Goal: Task Accomplishment & Management: Complete application form

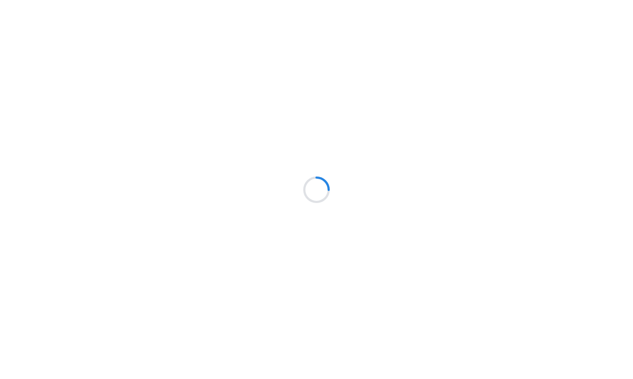
click at [91, 245] on div at bounding box center [316, 189] width 633 height 379
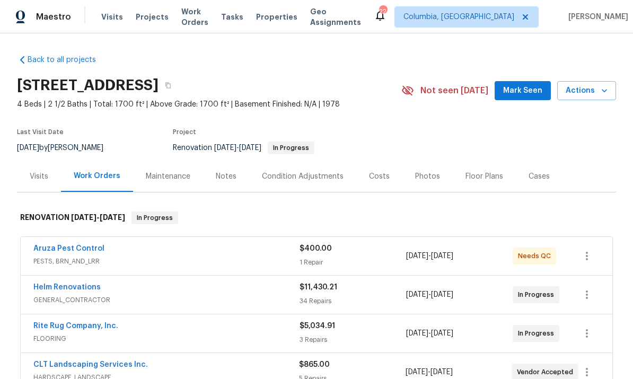
click at [85, 241] on div "Aruza Pest Control PESTS, BRN_AND_LRR $400.00 1 Repair [DATE] - [DATE] Needs QC" at bounding box center [317, 256] width 592 height 38
click at [83, 247] on link "Aruza Pest Control" at bounding box center [68, 248] width 71 height 7
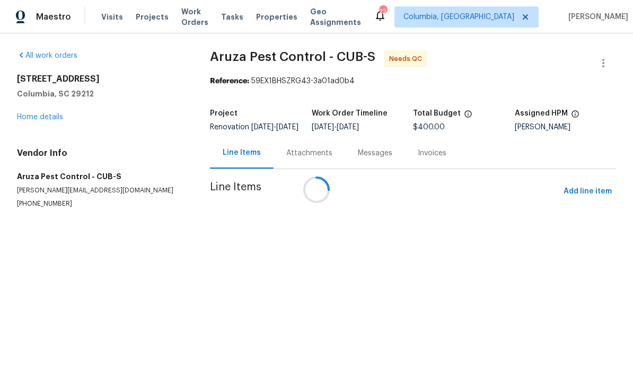
click at [301, 148] on div at bounding box center [316, 189] width 633 height 379
click at [305, 163] on div at bounding box center [316, 189] width 633 height 379
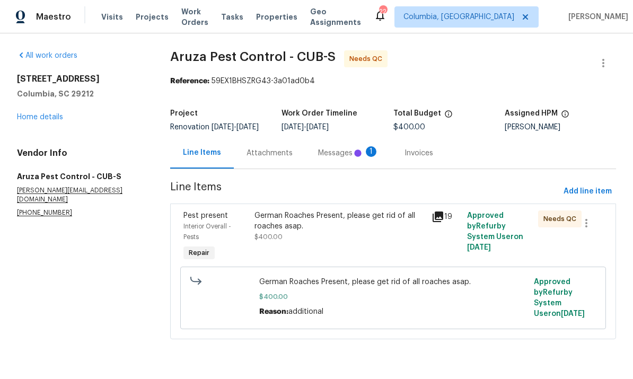
click at [353, 159] on icon at bounding box center [358, 153] width 11 height 11
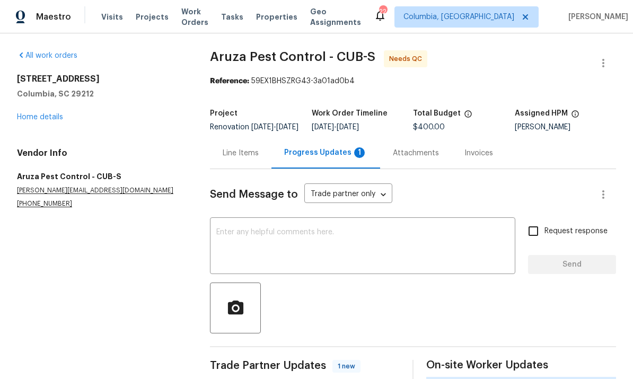
click at [309, 169] on div "Progress Updates 1" at bounding box center [326, 152] width 109 height 31
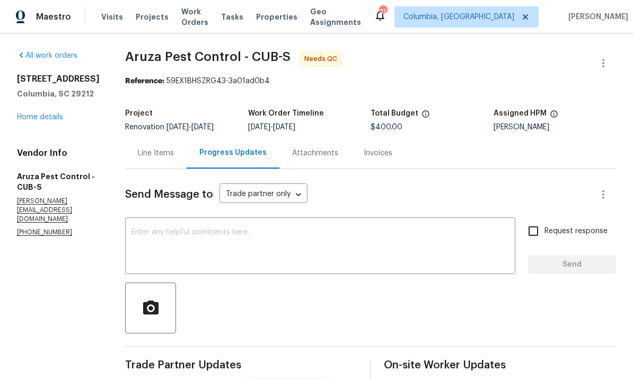
click at [302, 229] on textarea at bounding box center [321, 247] width 378 height 37
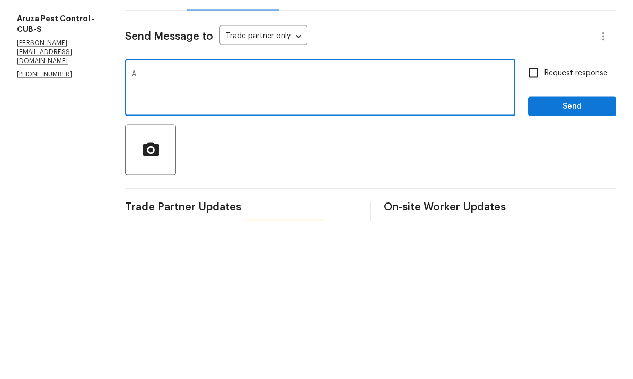
scroll to position [40, 0]
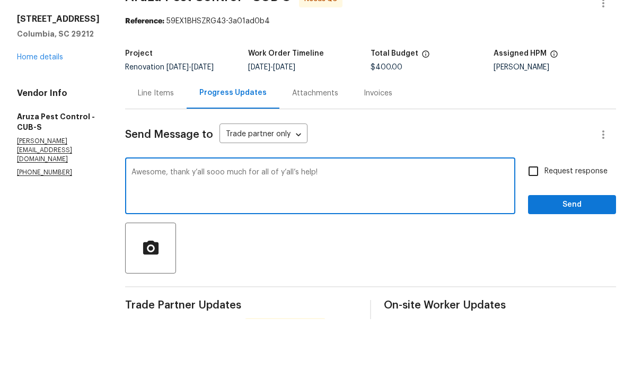
type textarea "Awesome, thank y’all sooo much for all of y’all’s help!"
click at [563, 258] on span "Send" at bounding box center [572, 264] width 71 height 13
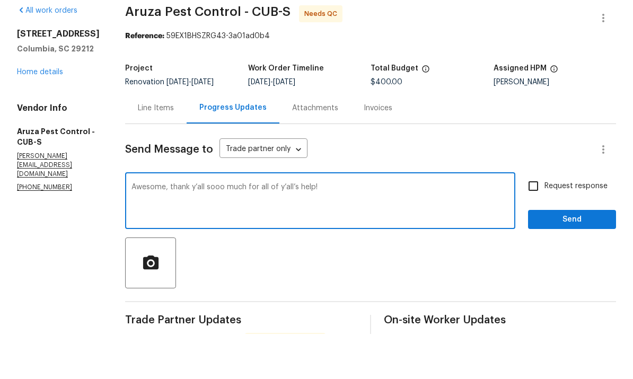
scroll to position [25, 0]
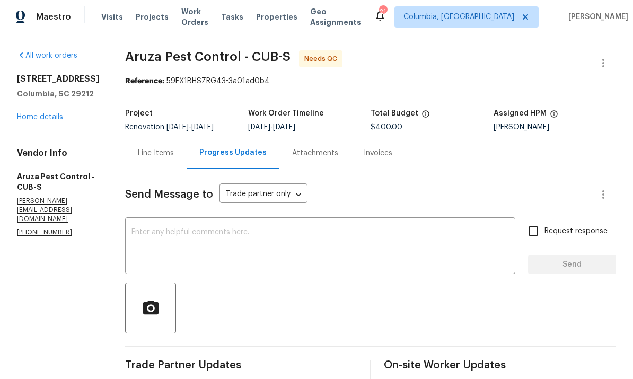
click at [320, 229] on textarea at bounding box center [321, 247] width 378 height 37
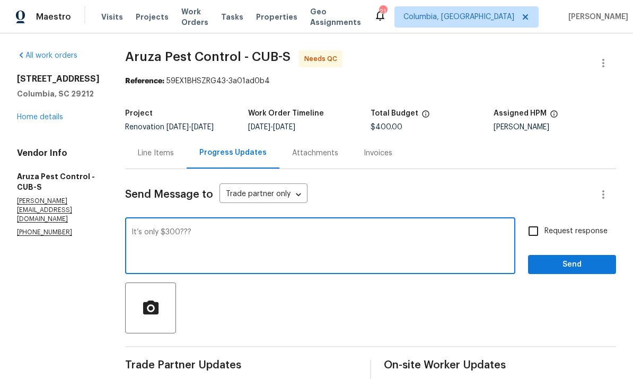
type textarea "It’s only $300???"
click at [564, 258] on span "Send" at bounding box center [572, 264] width 71 height 13
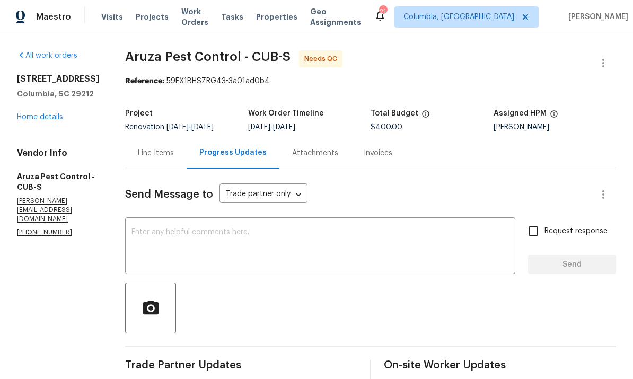
scroll to position [0, 0]
click at [160, 148] on div "Line Items" at bounding box center [156, 153] width 36 height 11
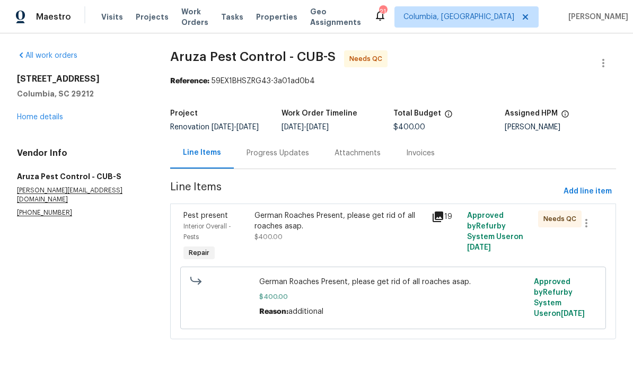
click at [321, 251] on div "German Roaches Present, please get rid of all roaches asap. $400.00" at bounding box center [340, 236] width 178 height 59
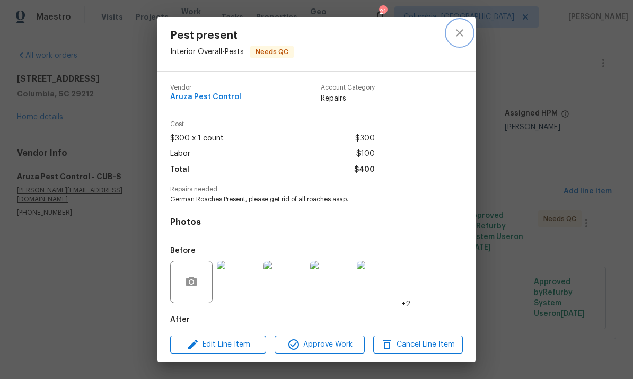
click at [463, 34] on icon "close" at bounding box center [459, 33] width 13 height 13
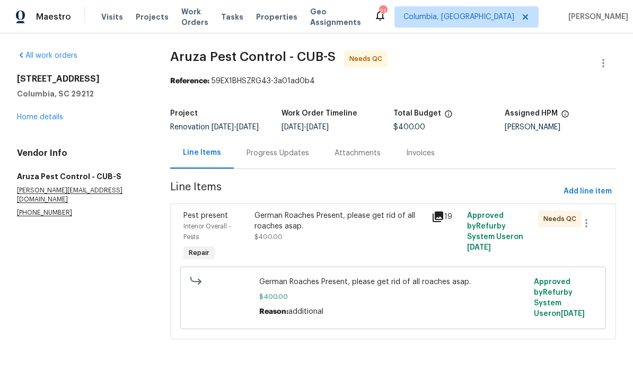
click at [492, 312] on div "German Roaches Present, please get rid of all roaches asap. $400.00 Reason: add…" at bounding box center [393, 297] width 268 height 40
click at [351, 239] on div "German Roaches Present, please get rid of all roaches asap. $400.00" at bounding box center [340, 227] width 171 height 32
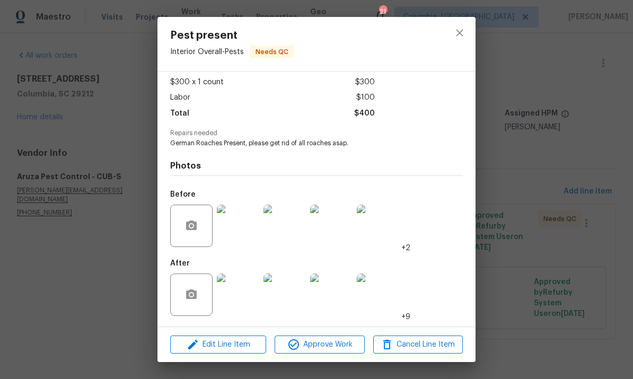
scroll to position [59, 0]
click at [460, 37] on icon "close" at bounding box center [459, 33] width 13 height 13
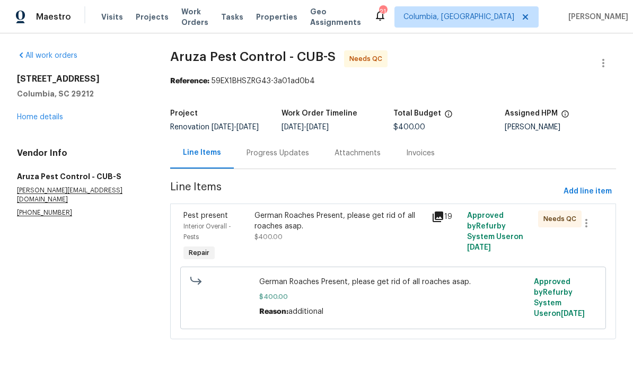
click at [274, 168] on div "Progress Updates" at bounding box center [278, 152] width 88 height 31
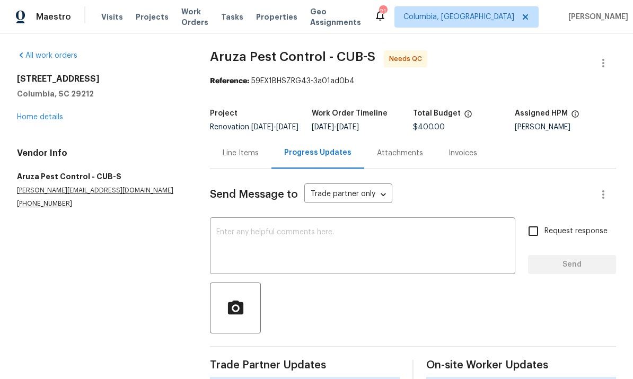
click at [305, 257] on textarea at bounding box center [362, 247] width 293 height 37
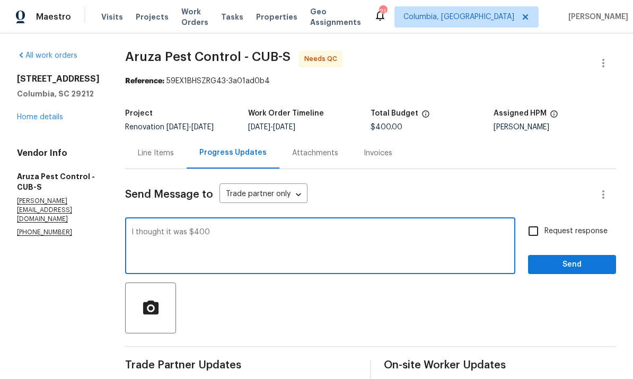
click at [244, 243] on textarea "I thought it was $400" at bounding box center [321, 247] width 378 height 37
type textarea "I thought it was $400 from previous notes, invoice in system says $300."
click at [569, 263] on span "Send" at bounding box center [572, 264] width 71 height 13
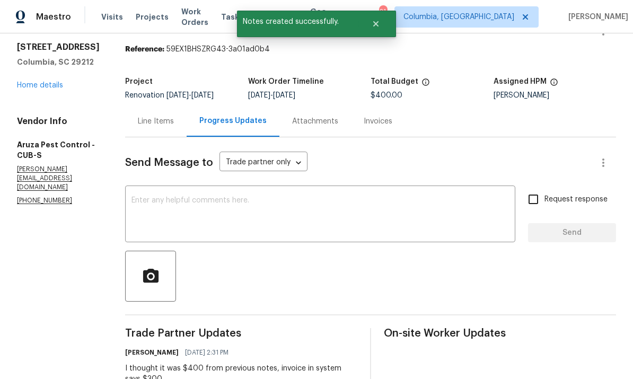
scroll to position [32, 0]
click at [50, 85] on link "Home details" at bounding box center [40, 84] width 46 height 7
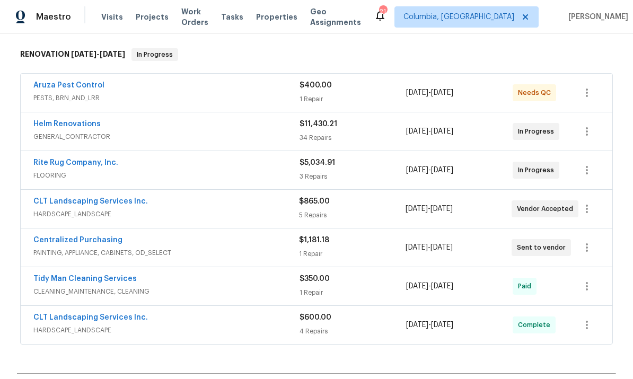
scroll to position [165, 0]
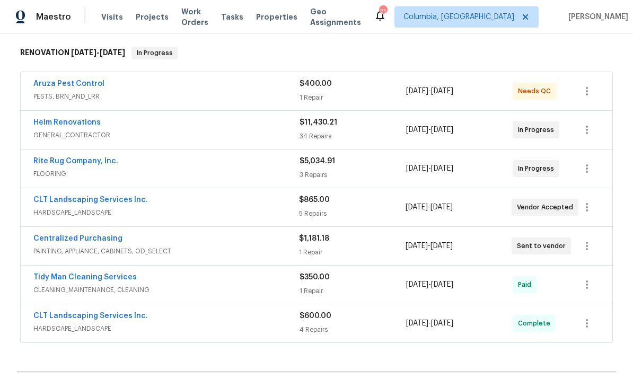
click at [75, 125] on link "Helm Renovations" at bounding box center [66, 122] width 67 height 7
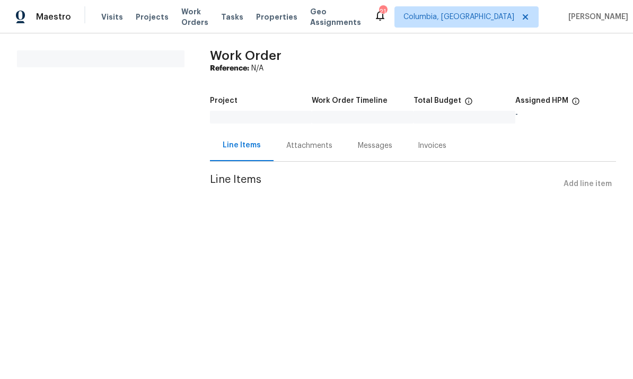
click at [297, 150] on div "Attachments" at bounding box center [309, 146] width 46 height 11
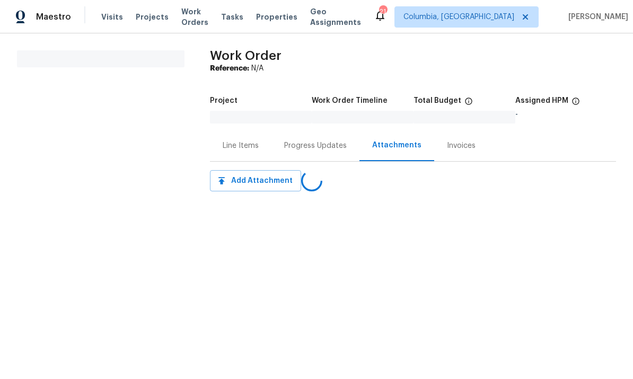
click at [229, 142] on div "Line Items" at bounding box center [241, 146] width 36 height 11
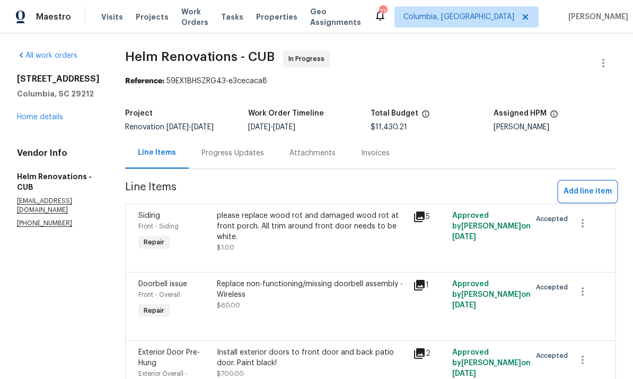
click at [592, 202] on button "Add line item" at bounding box center [587, 192] width 57 height 20
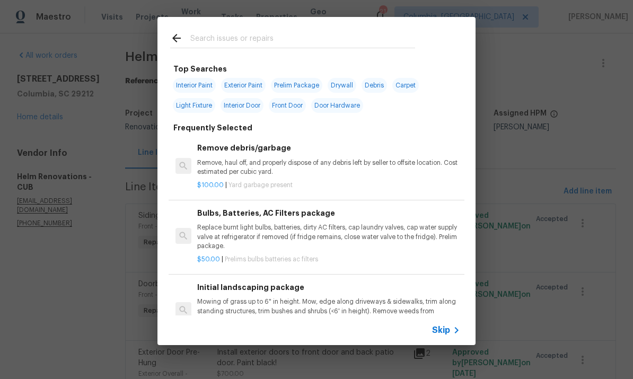
click at [247, 36] on input "text" at bounding box center [302, 40] width 225 height 16
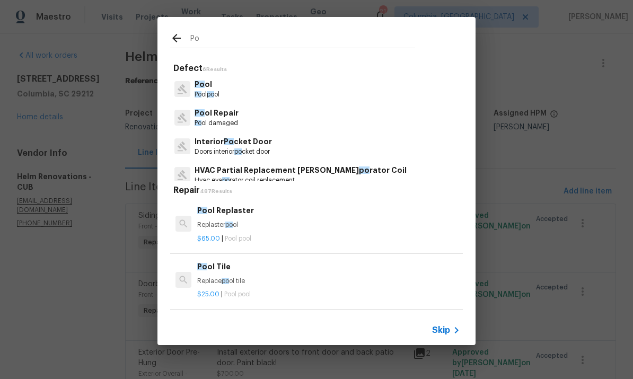
type input "P"
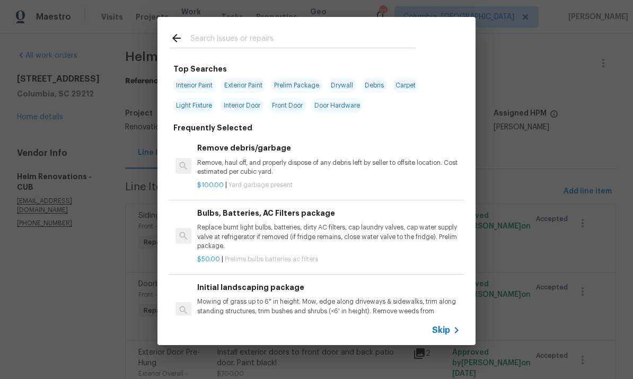
type input "S"
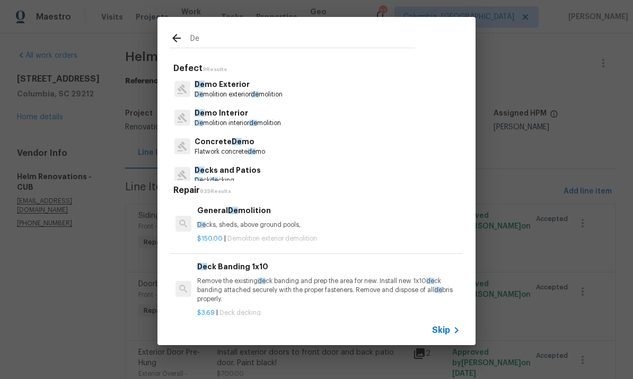
type input "D"
type input "Porch"
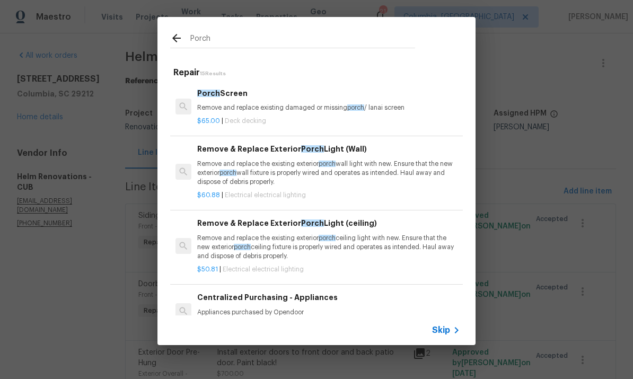
click at [344, 116] on div "$65.00 | Deck decking" at bounding box center [328, 118] width 263 height 13
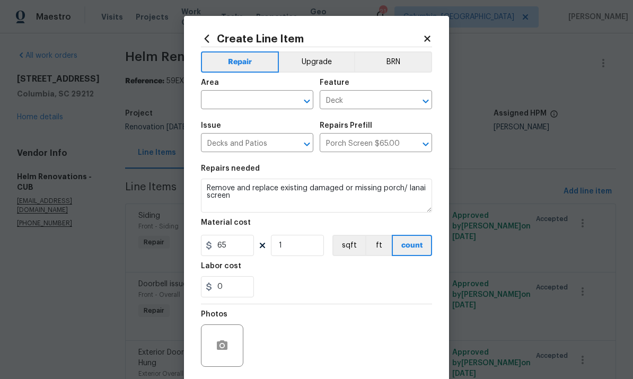
click at [354, 119] on div "Issue Decks and Patios ​ Repairs Prefill Porch Screen $65.00 ​" at bounding box center [316, 137] width 231 height 43
click at [250, 101] on input "text" at bounding box center [242, 101] width 83 height 16
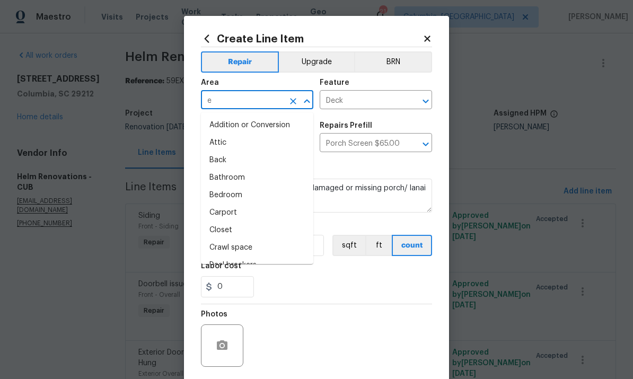
type input "ex"
click at [275, 153] on li "Back" at bounding box center [257, 161] width 112 height 18
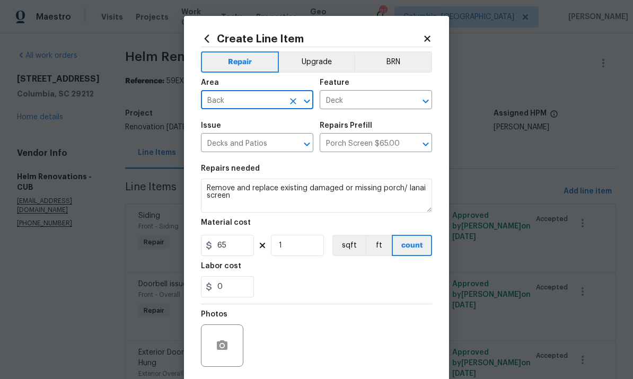
click at [259, 102] on input "Back" at bounding box center [242, 101] width 83 height 16
click at [232, 107] on input "Back" at bounding box center [242, 101] width 83 height 16
click at [278, 148] on li "Exterior Overall" at bounding box center [257, 143] width 112 height 18
type input "Exterior Overall"
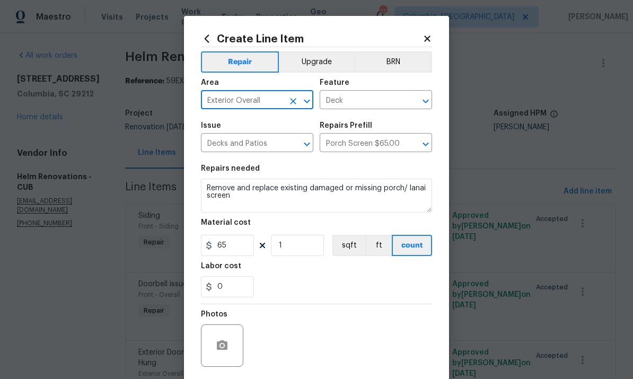
click at [278, 147] on input "Decks and Patios" at bounding box center [242, 144] width 83 height 16
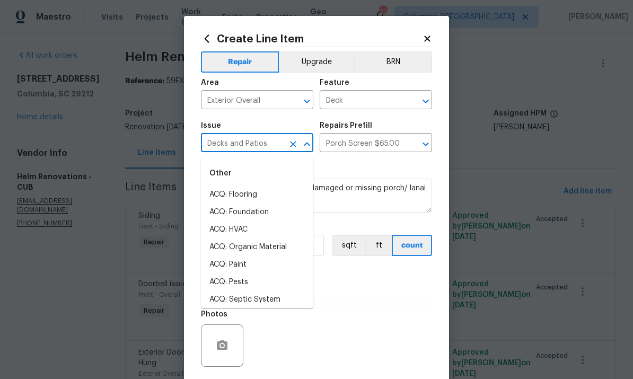
click at [399, 148] on input "Porch Screen $65.00" at bounding box center [361, 144] width 83 height 16
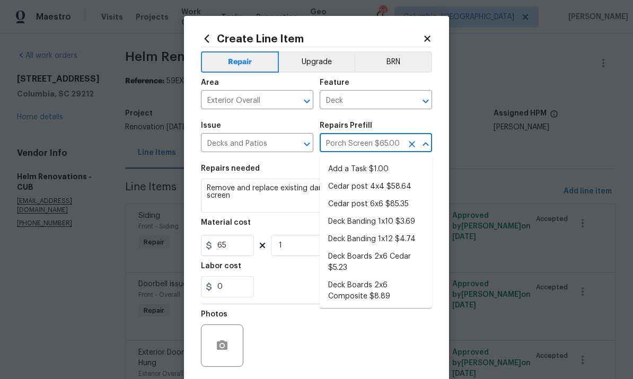
click at [371, 168] on li "Add a Task $1.00" at bounding box center [376, 170] width 112 height 18
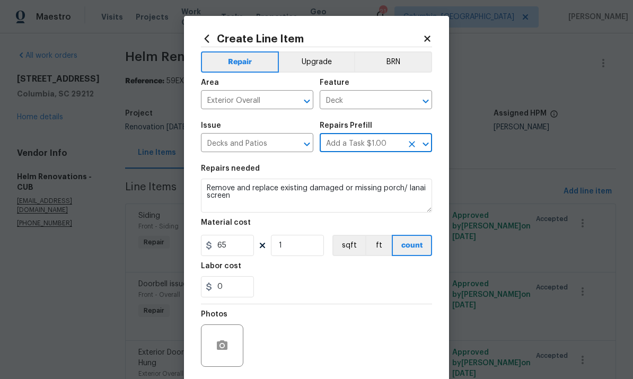
type input "Porch Screen $65.00"
type textarea "HPM to detail"
type input "Add a Task $1.00"
type input "1"
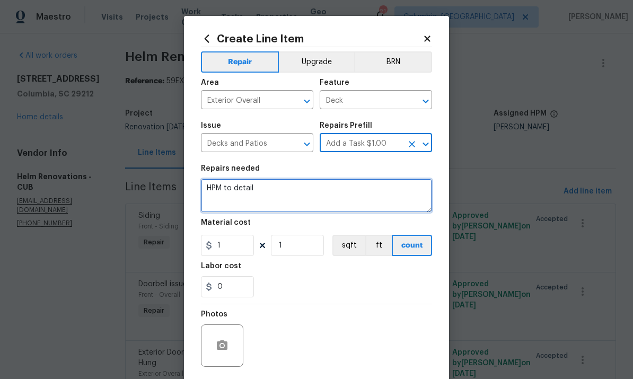
click at [237, 189] on textarea "HPM to detail" at bounding box center [316, 196] width 231 height 34
click at [237, 188] on textarea "HPM to detail" at bounding box center [316, 196] width 231 height 34
click at [231, 190] on textarea "HPM to detail" at bounding box center [316, 196] width 231 height 34
click at [212, 202] on textarea "HPM to detail" at bounding box center [316, 196] width 231 height 34
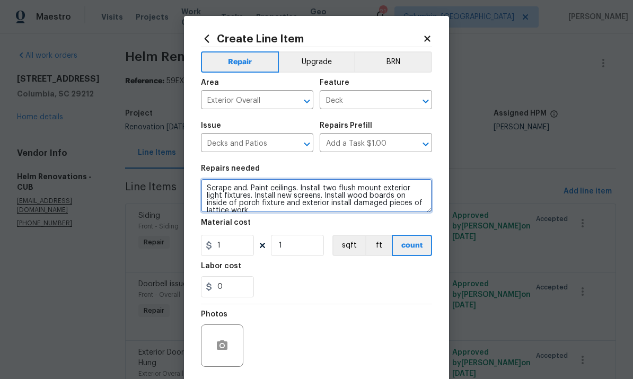
scroll to position [2, 0]
type textarea "Scrape and. Paint ceilings. Install two flush mount exterior light fixtures. In…"
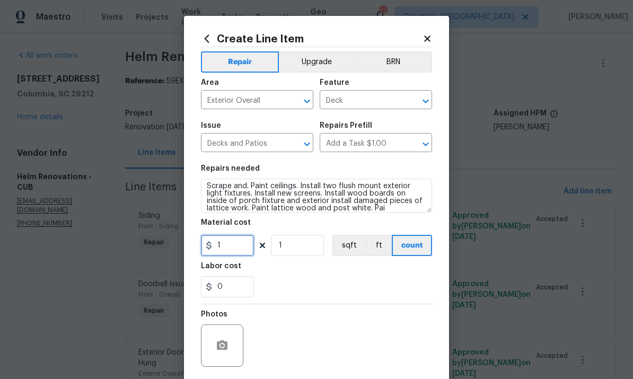
click at [232, 250] on input "1" at bounding box center [227, 245] width 53 height 21
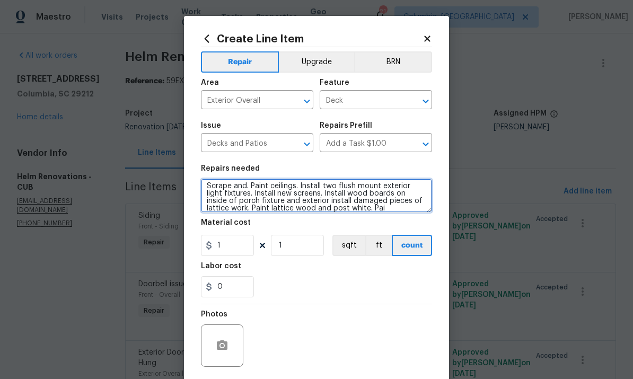
click at [368, 211] on textarea "Scrape and. Paint ceilings. Install two flush mount exterior light fixtures. In…" at bounding box center [316, 196] width 231 height 34
type input "1"
type textarea "Scrape and. Paint ceilings. Install two flush mount exterior light fixtures. In…"
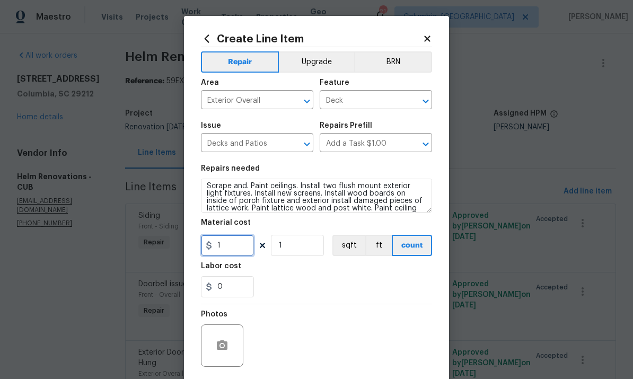
click at [228, 252] on input "1" at bounding box center [227, 245] width 53 height 21
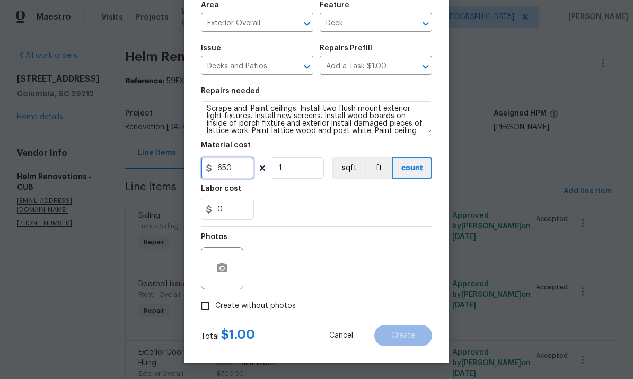
scroll to position [80, 0]
type input "650"
click at [225, 261] on button "button" at bounding box center [221, 268] width 25 height 25
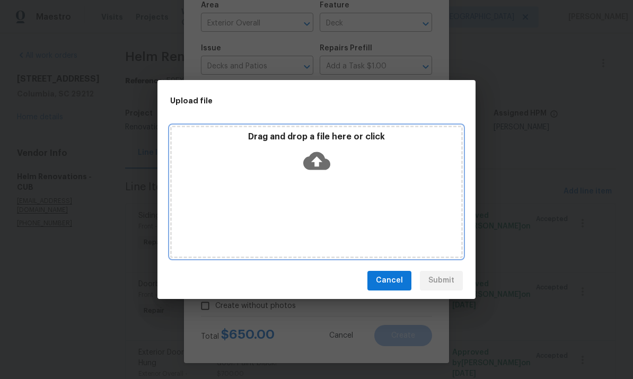
click at [319, 163] on icon at bounding box center [316, 161] width 27 height 18
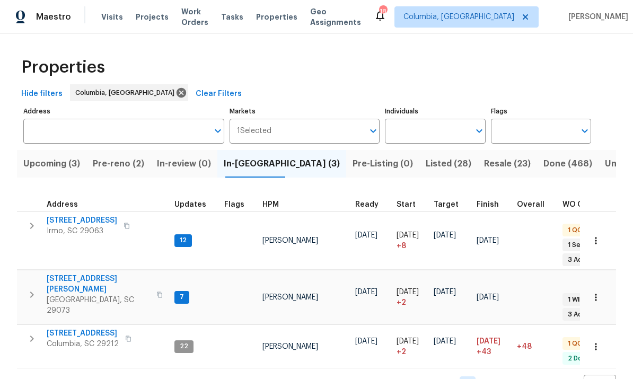
scroll to position [1, 0]
